Goal: Navigation & Orientation: Find specific page/section

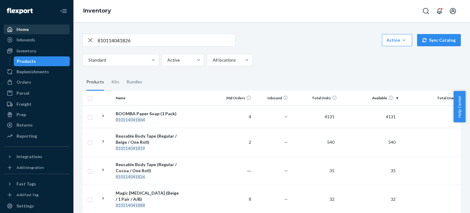
click at [8, 30] on icon at bounding box center [9, 29] width 5 height 5
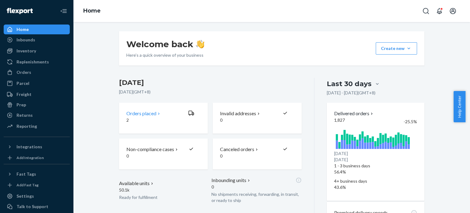
click at [157, 123] on p "2" at bounding box center [154, 120] width 57 height 6
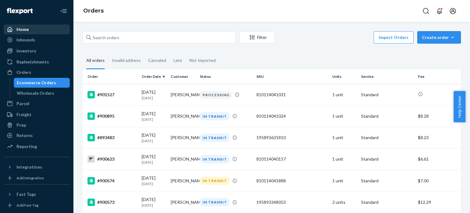
click at [442, 39] on div "Create order" at bounding box center [439, 37] width 34 height 6
click at [433, 47] on span "Ecommerce order" at bounding box center [423, 45] width 34 height 4
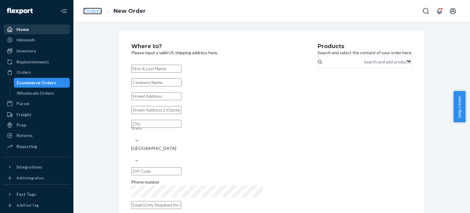
click at [88, 10] on link "Orders" at bounding box center [92, 11] width 19 height 7
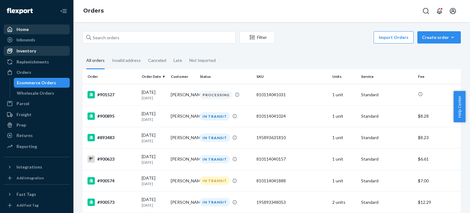
click at [39, 50] on div "Inventory" at bounding box center [36, 50] width 65 height 9
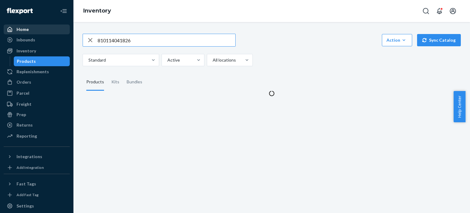
click at [132, 43] on input "810114041826" at bounding box center [167, 40] width 138 height 12
type input "DBA-ULTRA-DEMI-BEIGE-B"
click at [138, 83] on div "Bundles" at bounding box center [135, 81] width 16 height 17
click at [123, 73] on input "Bundles" at bounding box center [123, 73] width 0 height 0
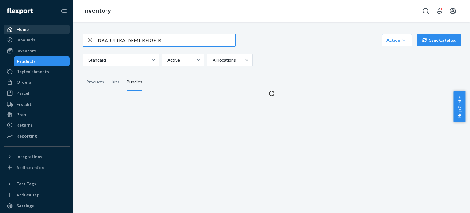
click at [163, 38] on input "DBA-ULTRA-DEMI-BEIGE-B" at bounding box center [167, 40] width 138 height 12
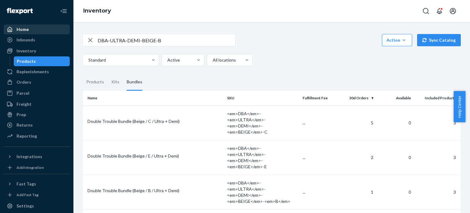
click at [39, 26] on div "Home" at bounding box center [36, 29] width 65 height 9
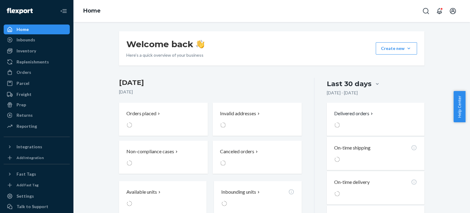
click at [39, 26] on div "Home" at bounding box center [36, 29] width 65 height 9
